Goal: Download file/media

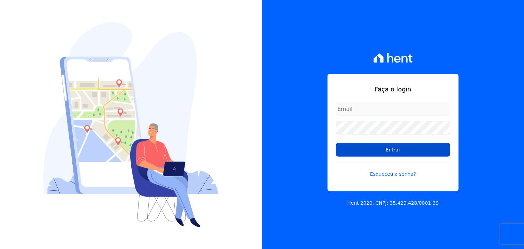
type input "[PERSON_NAME][EMAIL_ADDRESS][DOMAIN_NAME]"
click at [399, 150] on input "Entrar" at bounding box center [393, 150] width 115 height 14
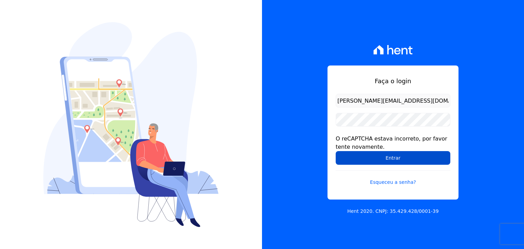
click at [381, 156] on input "Entrar" at bounding box center [393, 158] width 115 height 14
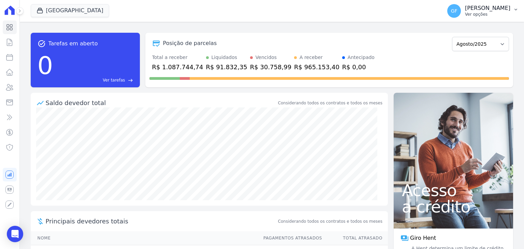
click at [493, 10] on p "[PERSON_NAME]" at bounding box center [487, 8] width 45 height 7
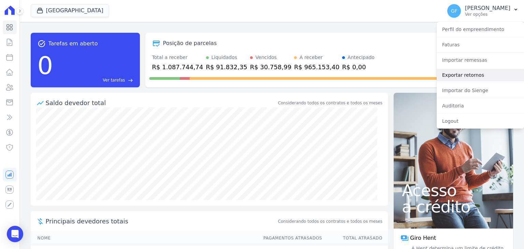
click at [479, 73] on link "Exportar retornos" at bounding box center [480, 75] width 87 height 12
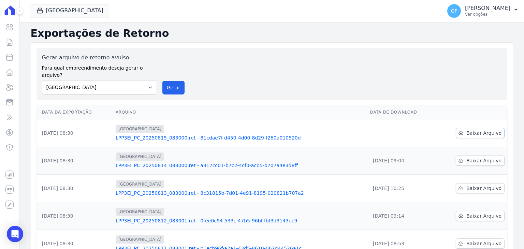
click at [470, 130] on span "Baixar Arquivo" at bounding box center [483, 133] width 35 height 7
click at [483, 16] on p "Ver opções" at bounding box center [487, 14] width 45 height 5
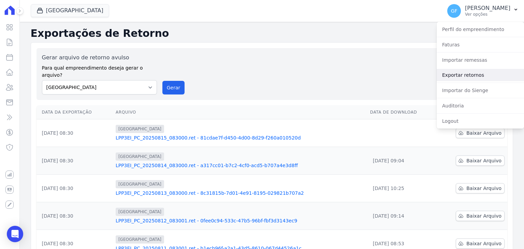
click at [474, 75] on link "Exportar retornos" at bounding box center [480, 75] width 87 height 12
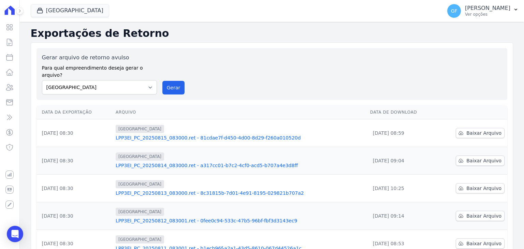
click at [455, 77] on div "Gerar arquivo de retorno avulso Para qual empreendimento deseja gerar o arquivo…" at bounding box center [272, 74] width 460 height 41
